Goal: Task Accomplishment & Management: Complete application form

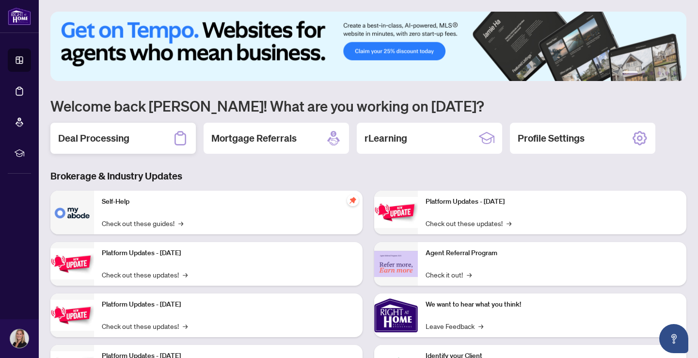
click at [137, 141] on div "Deal Processing" at bounding box center [122, 138] width 145 height 31
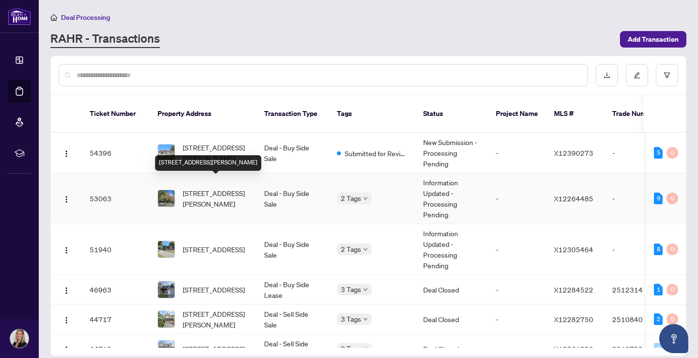
click at [207, 193] on span "[STREET_ADDRESS][PERSON_NAME]" at bounding box center [216, 198] width 66 height 21
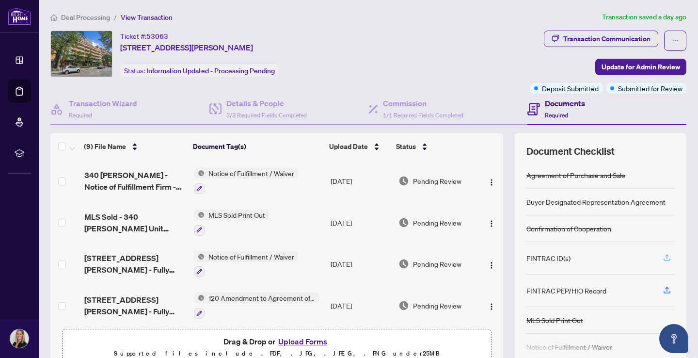
click at [668, 257] on icon "button" at bounding box center [666, 257] width 9 height 9
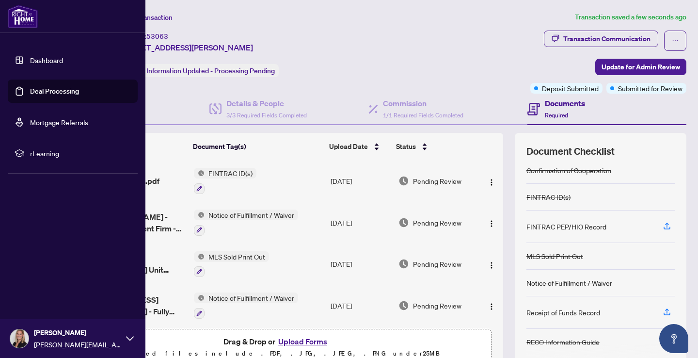
click at [30, 63] on link "Dashboard" at bounding box center [46, 60] width 33 height 9
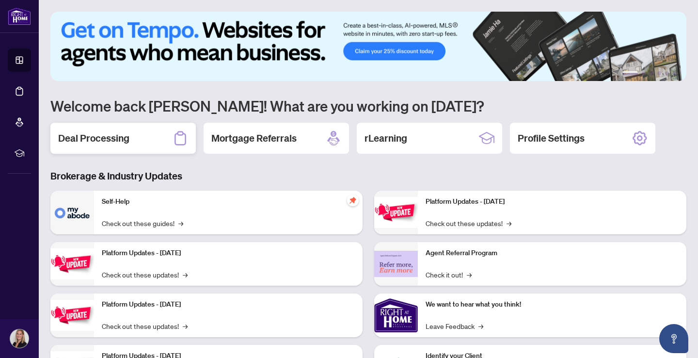
click at [140, 138] on div "Deal Processing" at bounding box center [122, 138] width 145 height 31
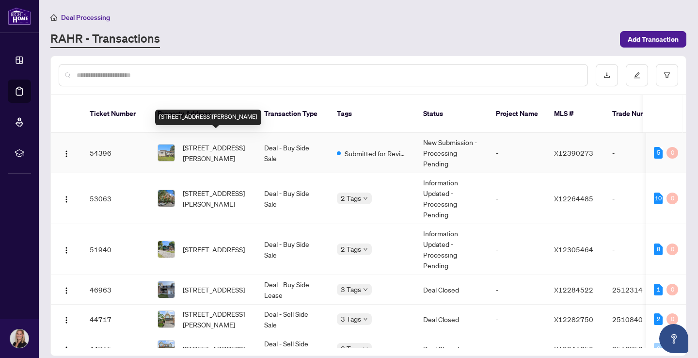
click at [217, 142] on span "[STREET_ADDRESS][PERSON_NAME]" at bounding box center [216, 152] width 66 height 21
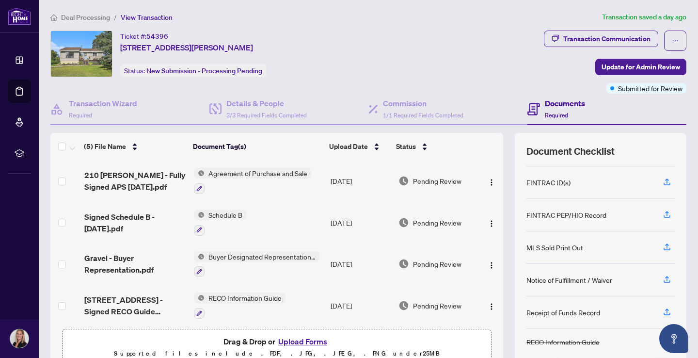
click at [83, 15] on span "Deal Processing" at bounding box center [85, 17] width 49 height 9
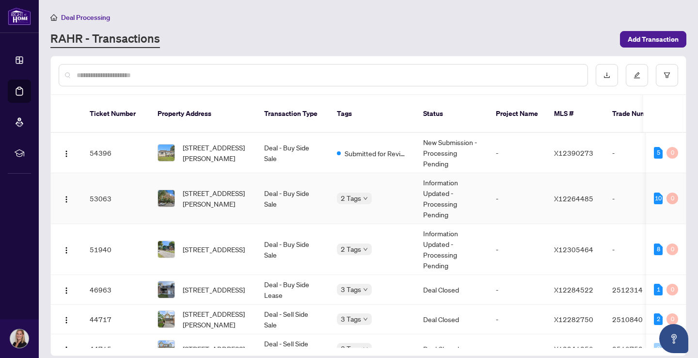
click at [213, 188] on span "[STREET_ADDRESS][PERSON_NAME]" at bounding box center [216, 198] width 66 height 21
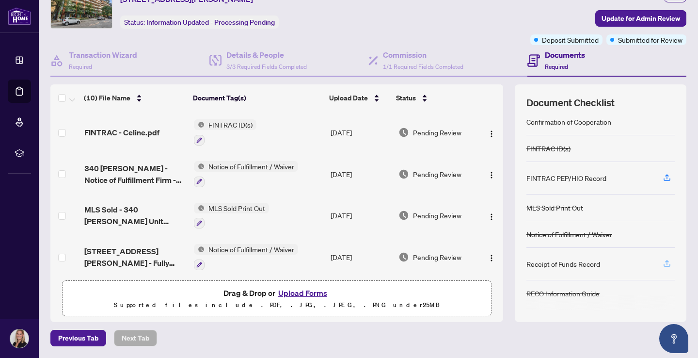
scroll to position [48, 0]
click at [666, 264] on icon "button" at bounding box center [666, 263] width 9 height 9
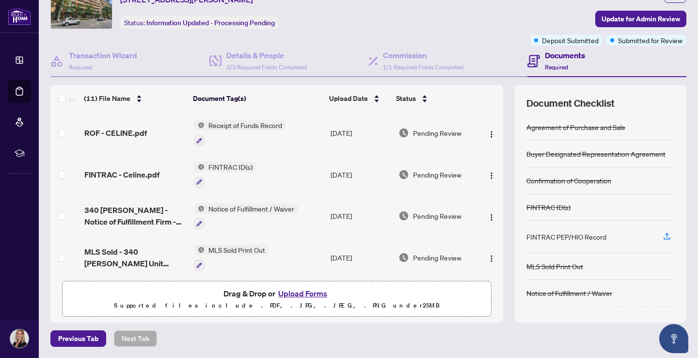
scroll to position [0, 0]
click at [637, 19] on span "Update for Admin Review" at bounding box center [640, 19] width 78 height 16
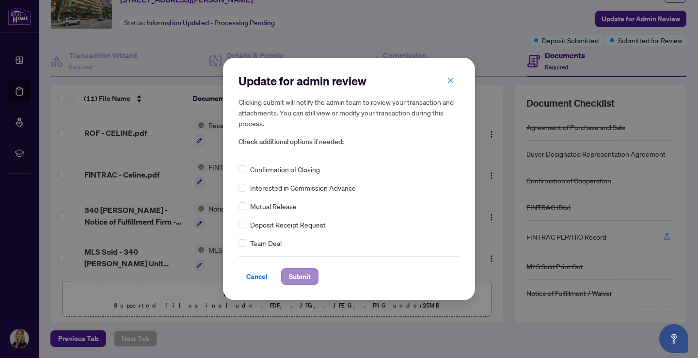
click at [302, 276] on span "Submit" at bounding box center [300, 276] width 22 height 16
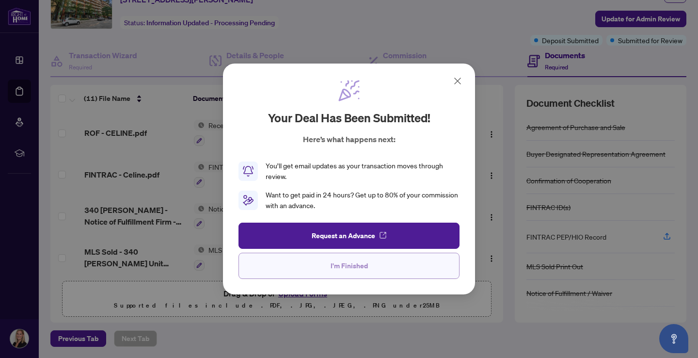
click at [337, 267] on span "I'm Finished" at bounding box center [348, 266] width 37 height 16
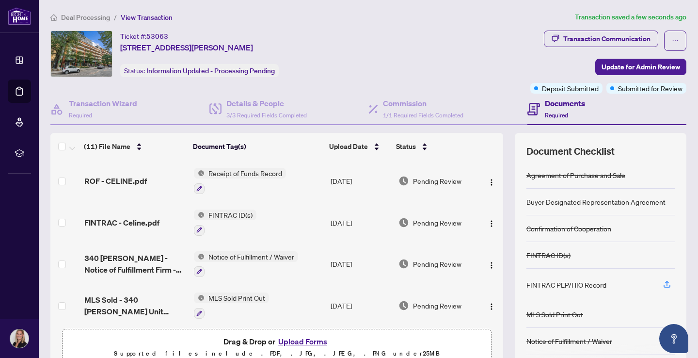
click at [81, 20] on span "Deal Processing" at bounding box center [85, 17] width 49 height 9
